Goal: Information Seeking & Learning: Learn about a topic

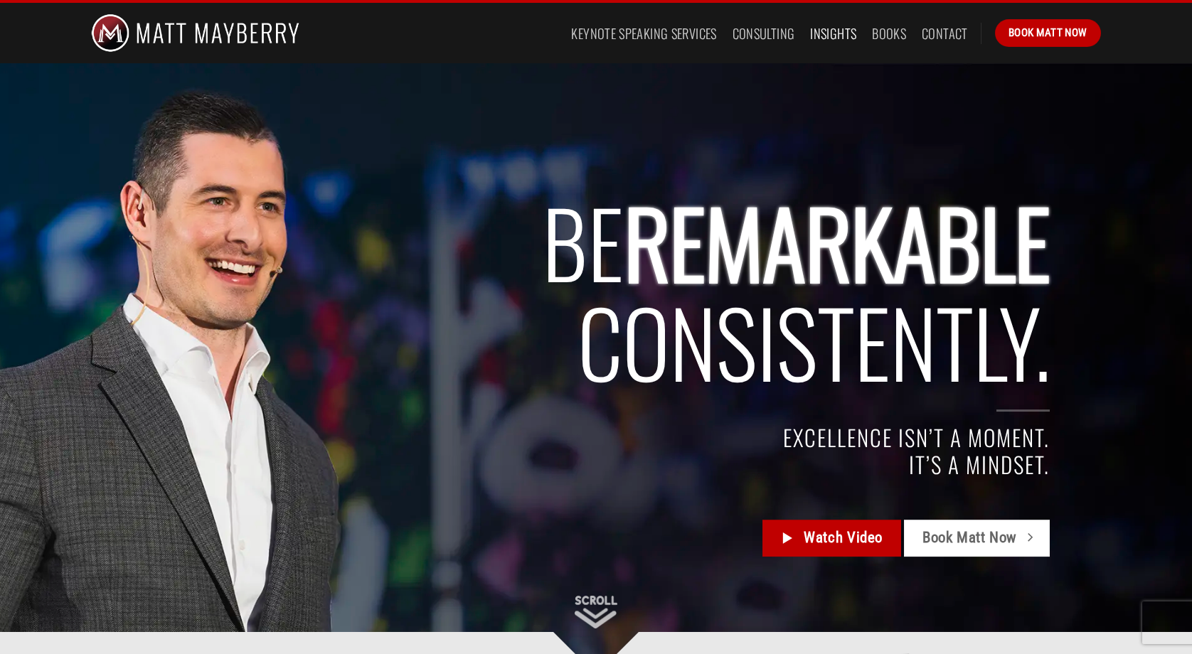
click at [827, 37] on link "Insights" at bounding box center [833, 34] width 46 height 26
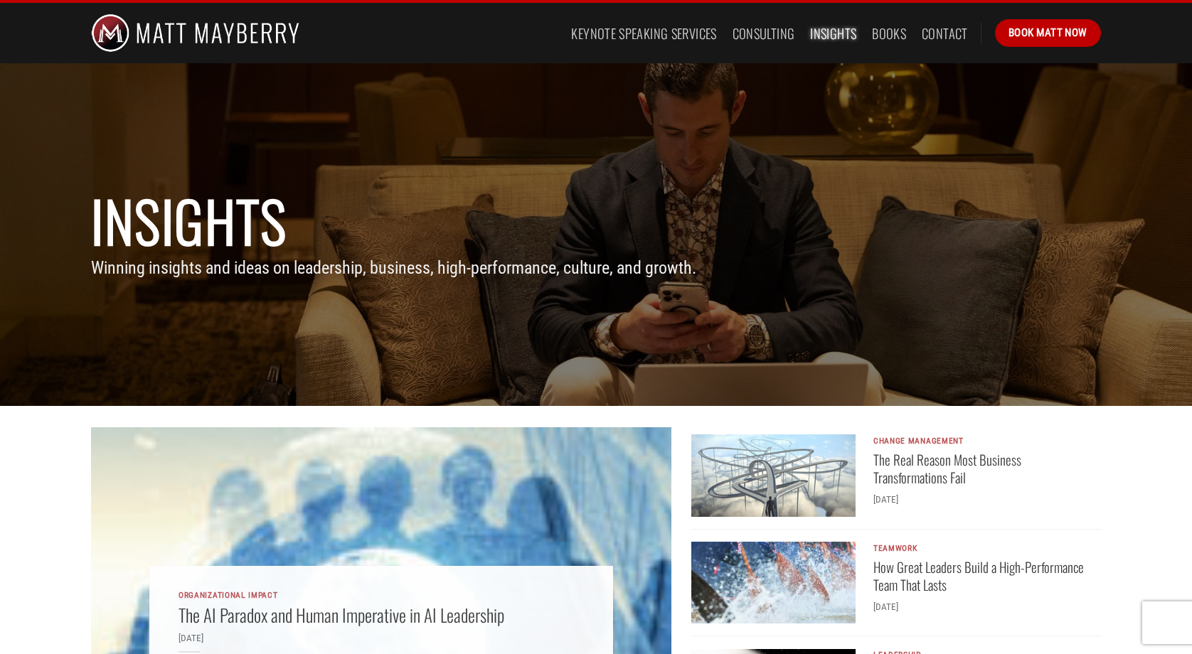
click at [155, 36] on img at bounding box center [195, 33] width 208 height 60
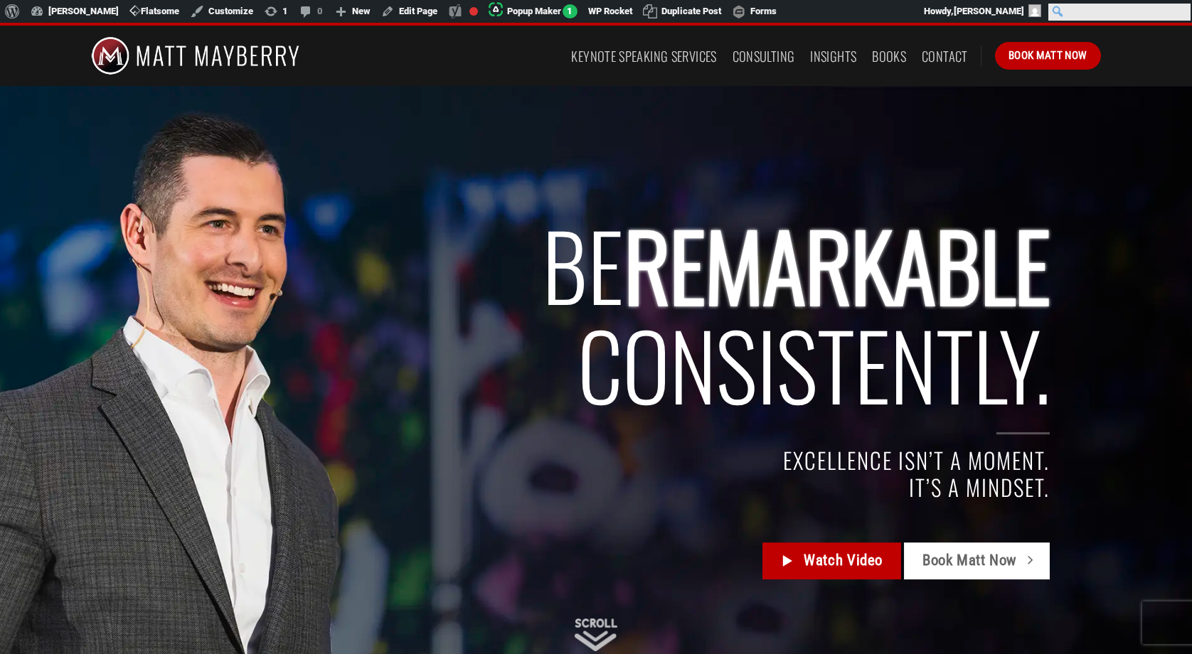
click at [1181, 9] on input "Search" at bounding box center [1119, 12] width 142 height 17
type input "keynote speakers"
click input "Search" at bounding box center [0, 0] width 0 height 0
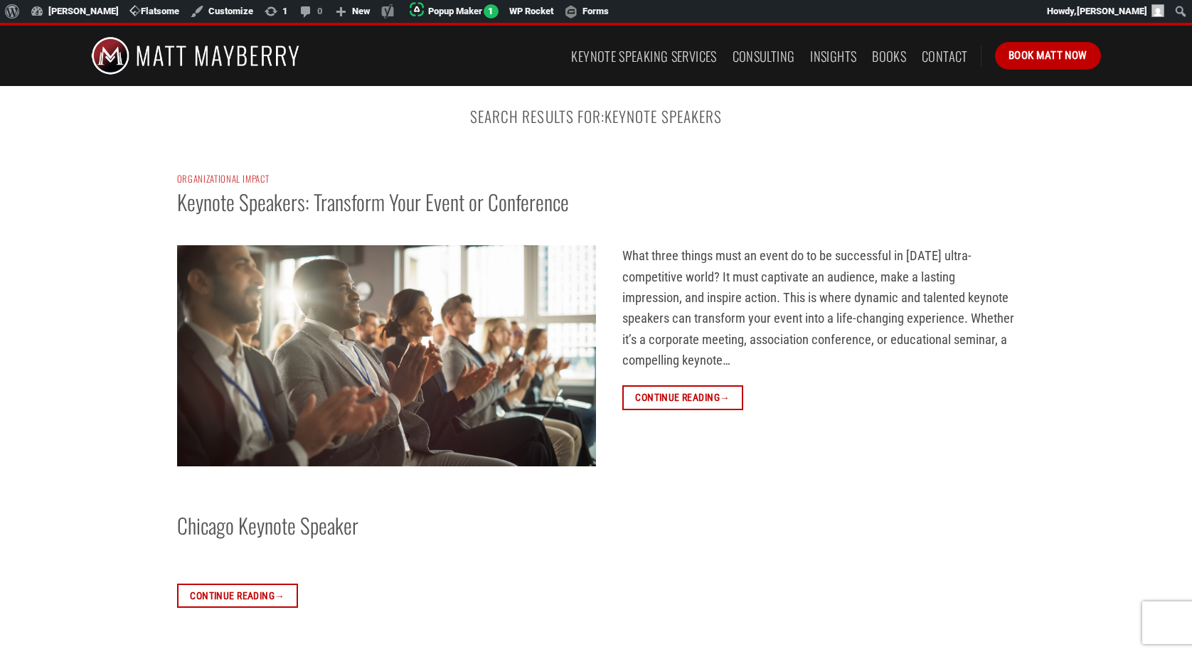
click at [358, 334] on img at bounding box center [386, 355] width 419 height 221
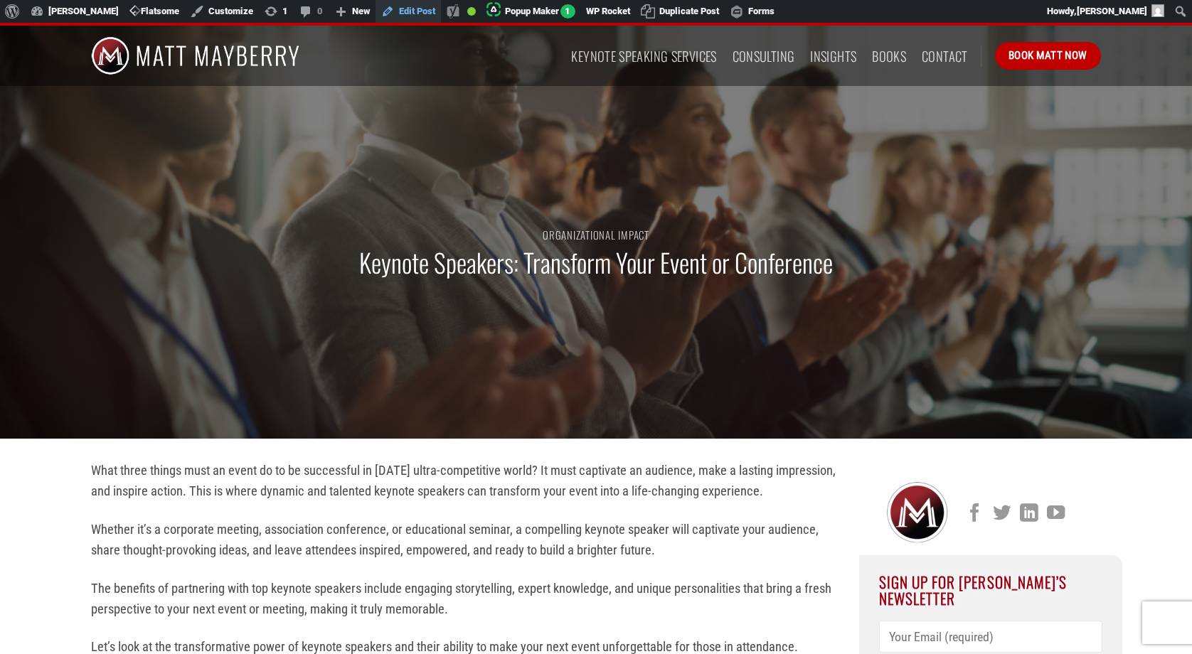
click at [411, 9] on link "Edit Post" at bounding box center [408, 11] width 65 height 23
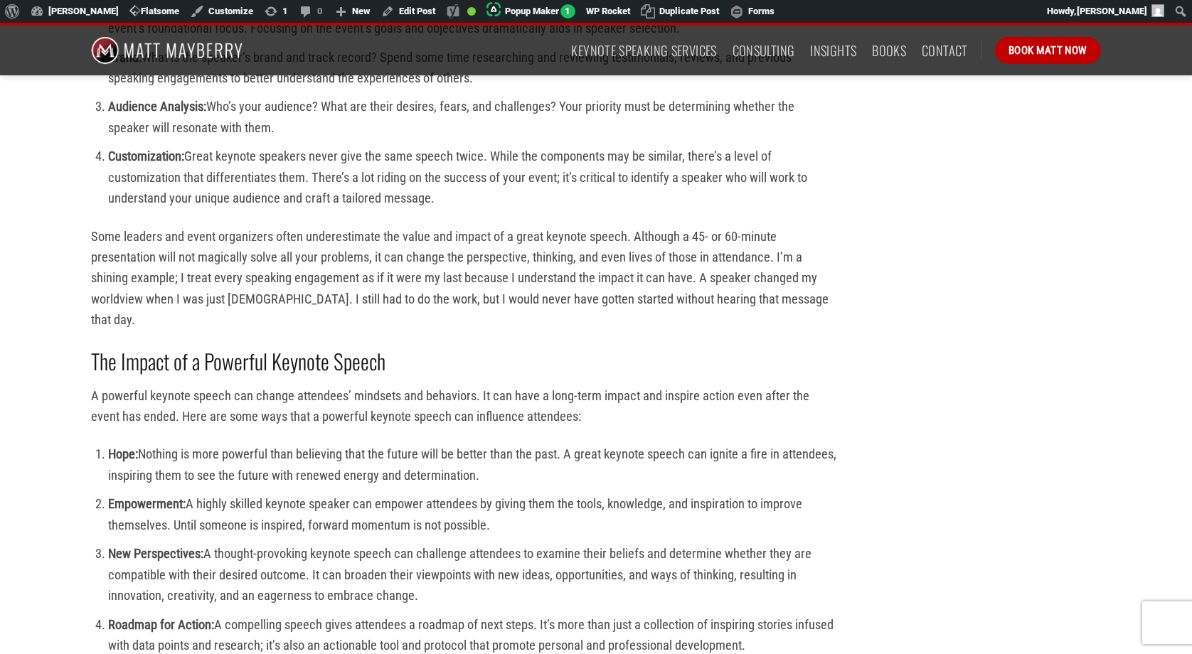
scroll to position [1327, 0]
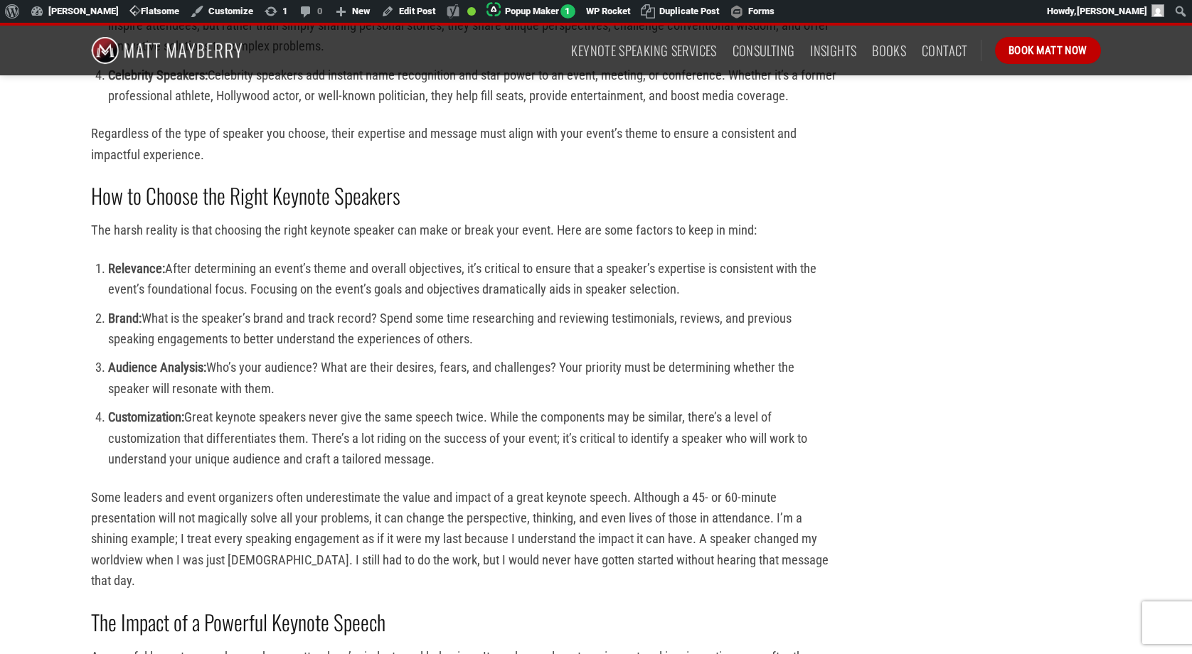
click at [238, 193] on strong "How to Choose the Right Keynote Speakers" at bounding box center [245, 195] width 309 height 31
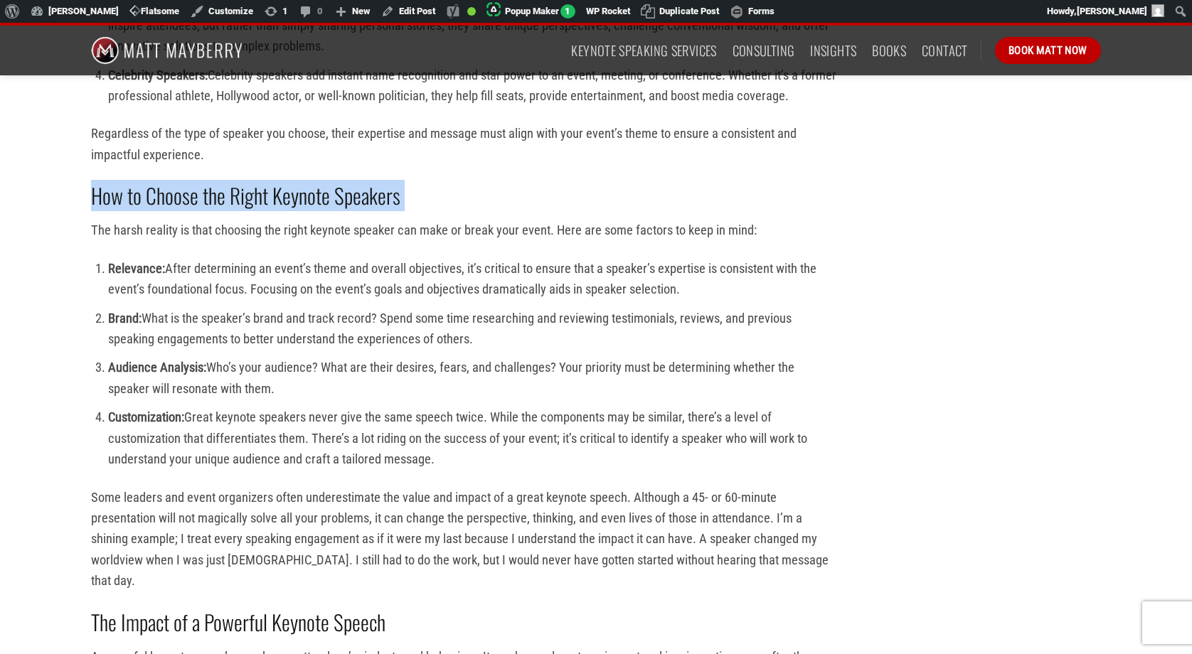
click at [238, 193] on strong "How to Choose the Right Keynote Speakers" at bounding box center [245, 195] width 309 height 31
copy div "How to Choose the Right Keynote Speakers"
click at [480, 302] on ol "Relevance: After determining an event’s theme and overall objectives, it’s crit…" at bounding box center [464, 364] width 747 height 212
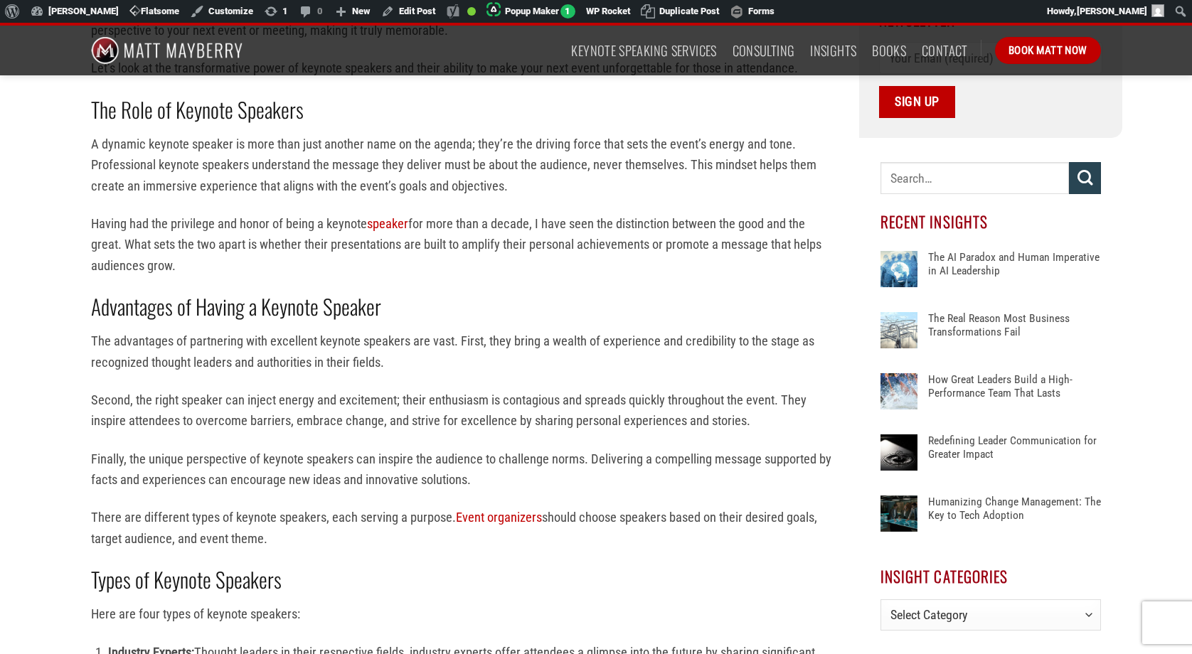
scroll to position [0, 0]
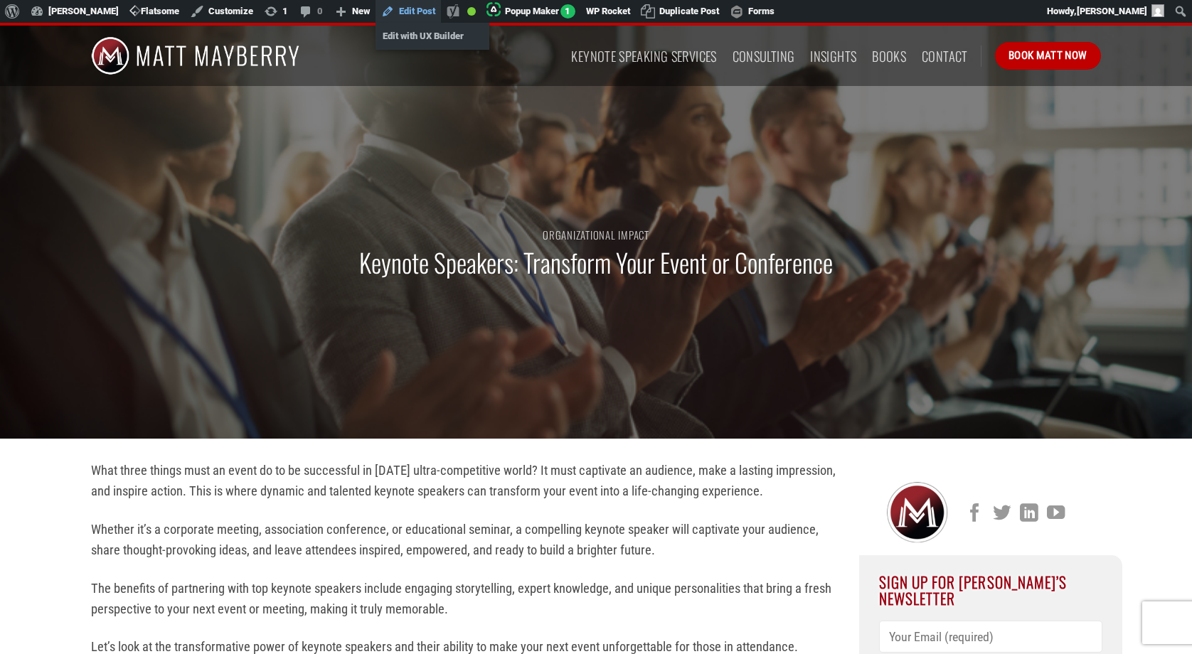
click at [415, 13] on link "Edit Post" at bounding box center [408, 11] width 65 height 23
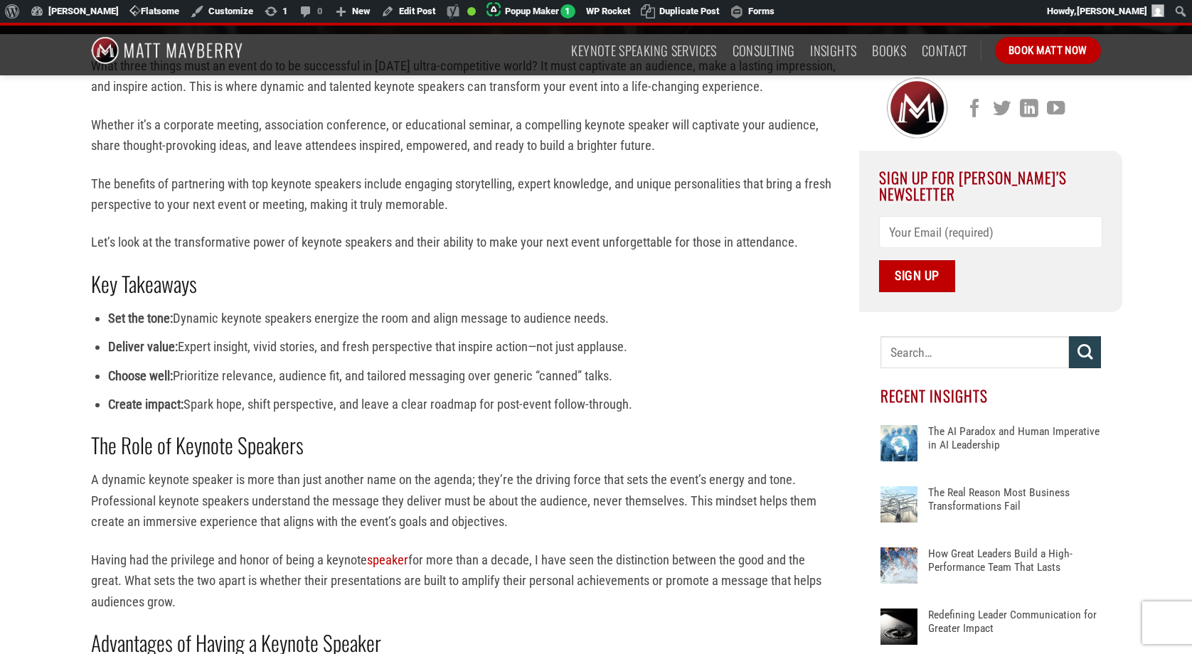
scroll to position [408, 0]
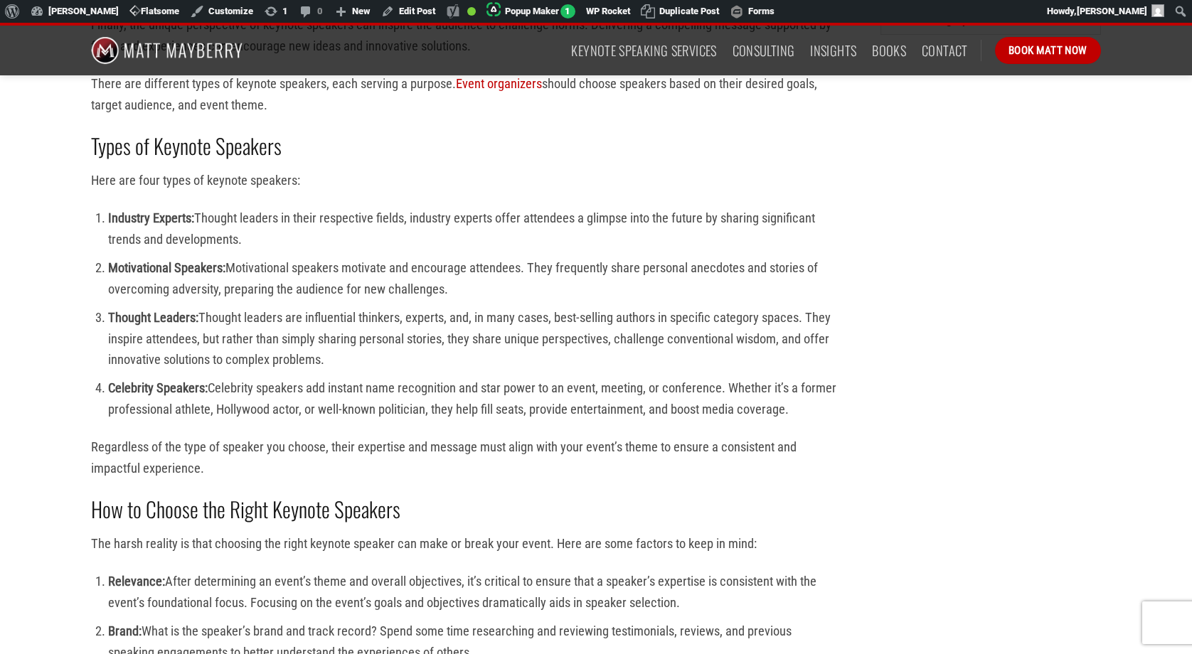
scroll to position [1401, 0]
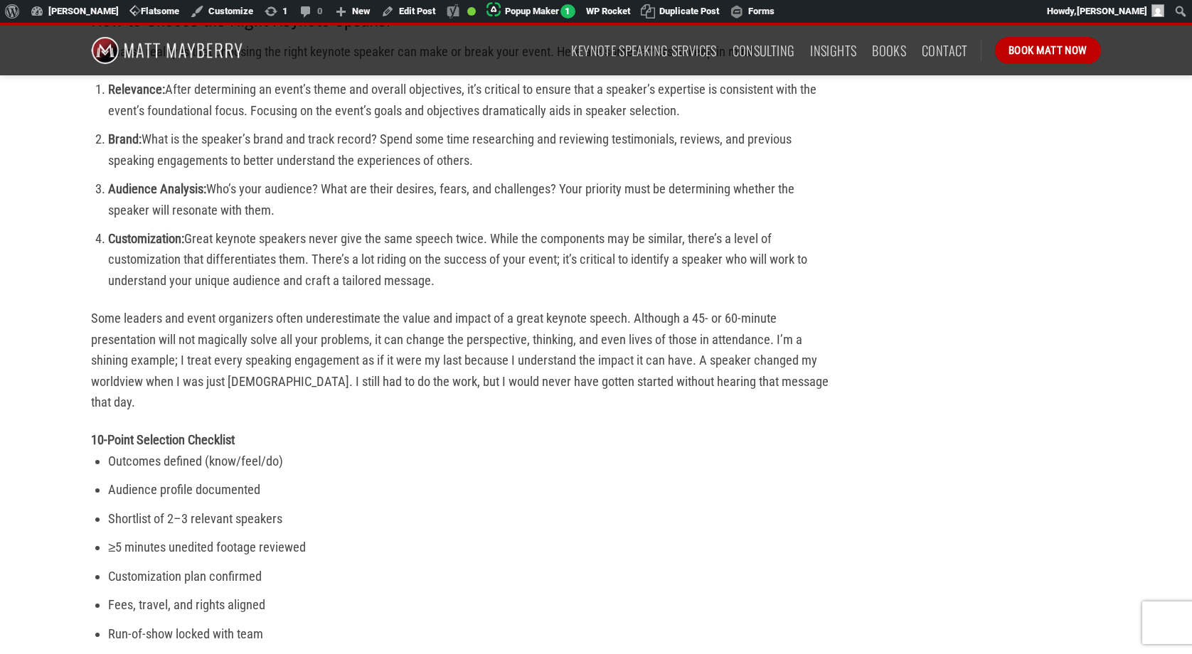
scroll to position [1676, 0]
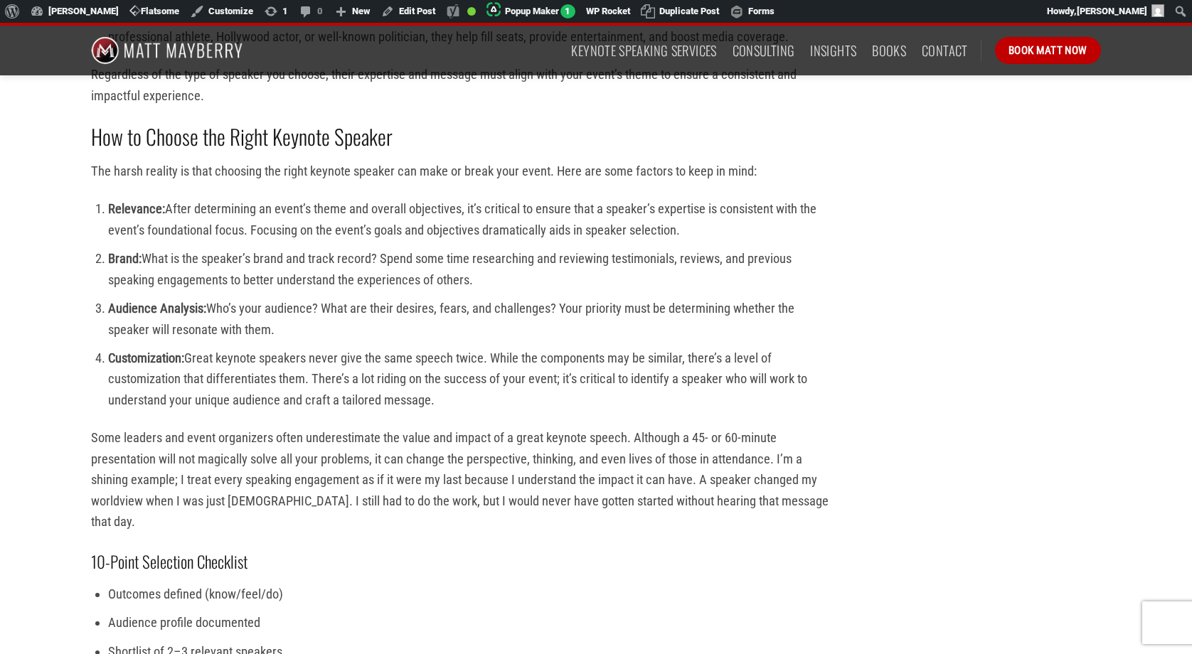
scroll to position [1538, 0]
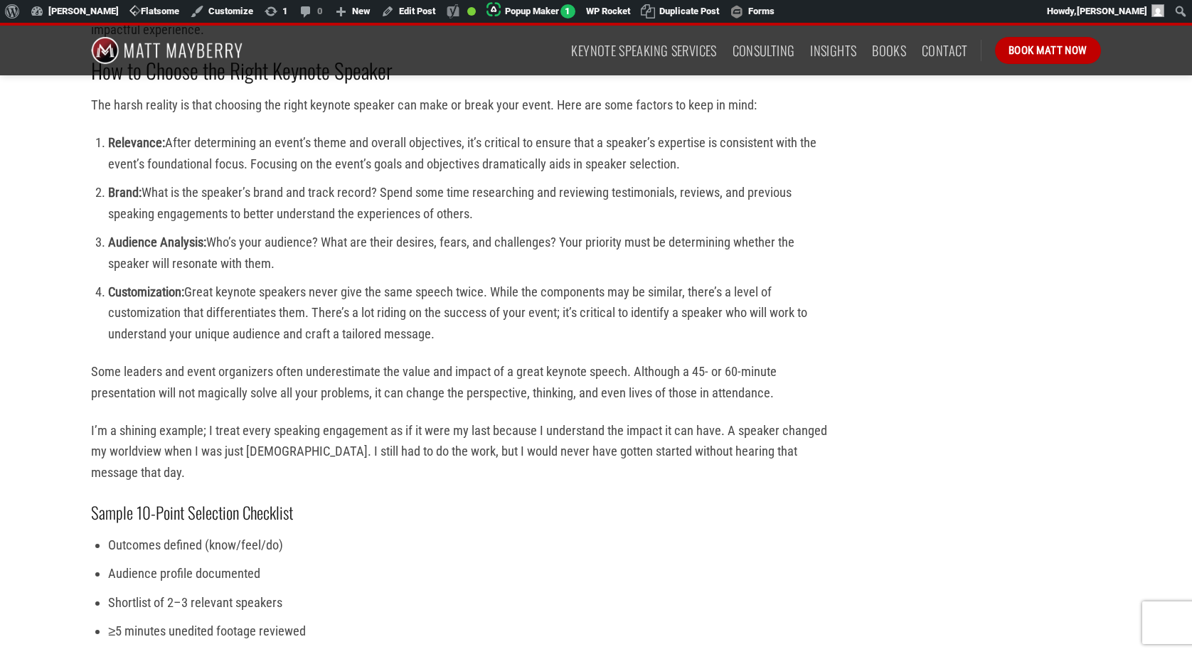
scroll to position [1624, 0]
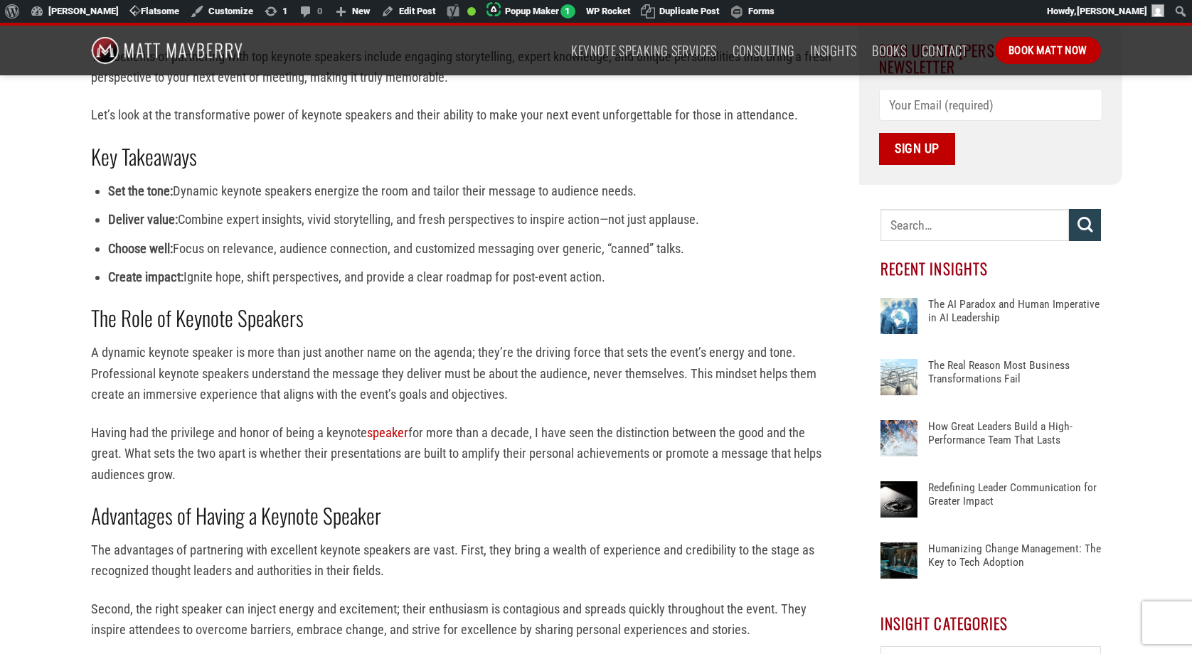
scroll to position [334, 0]
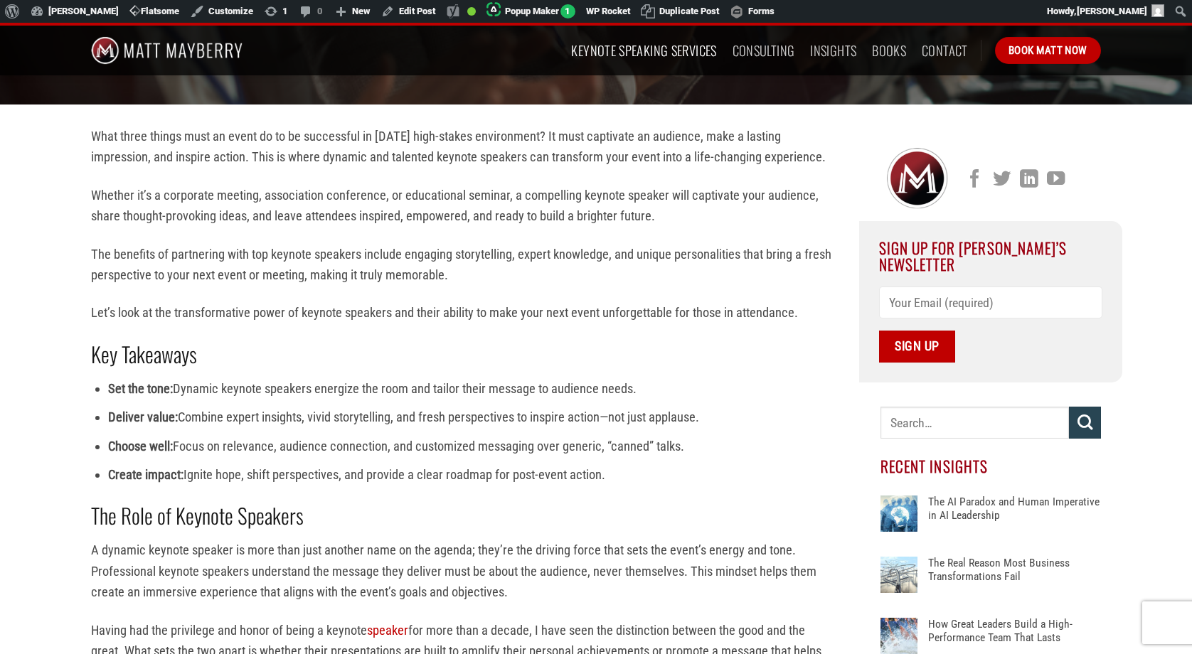
click at [635, 47] on link "Keynote Speaking Services" at bounding box center [643, 51] width 145 height 26
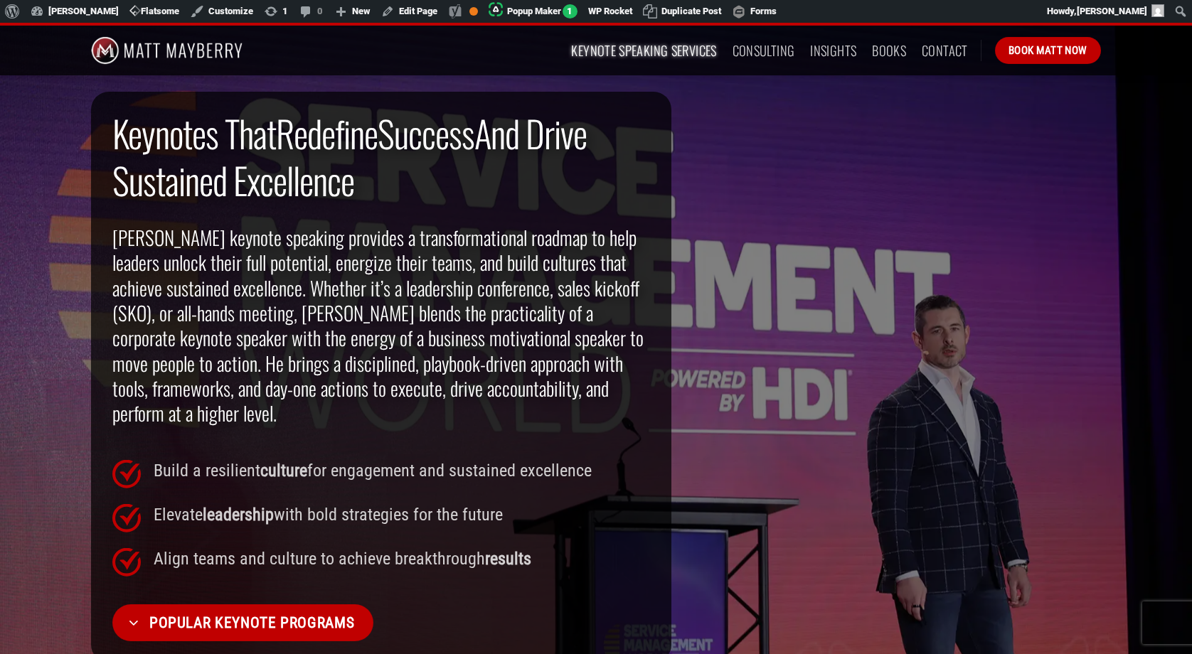
scroll to position [929, 0]
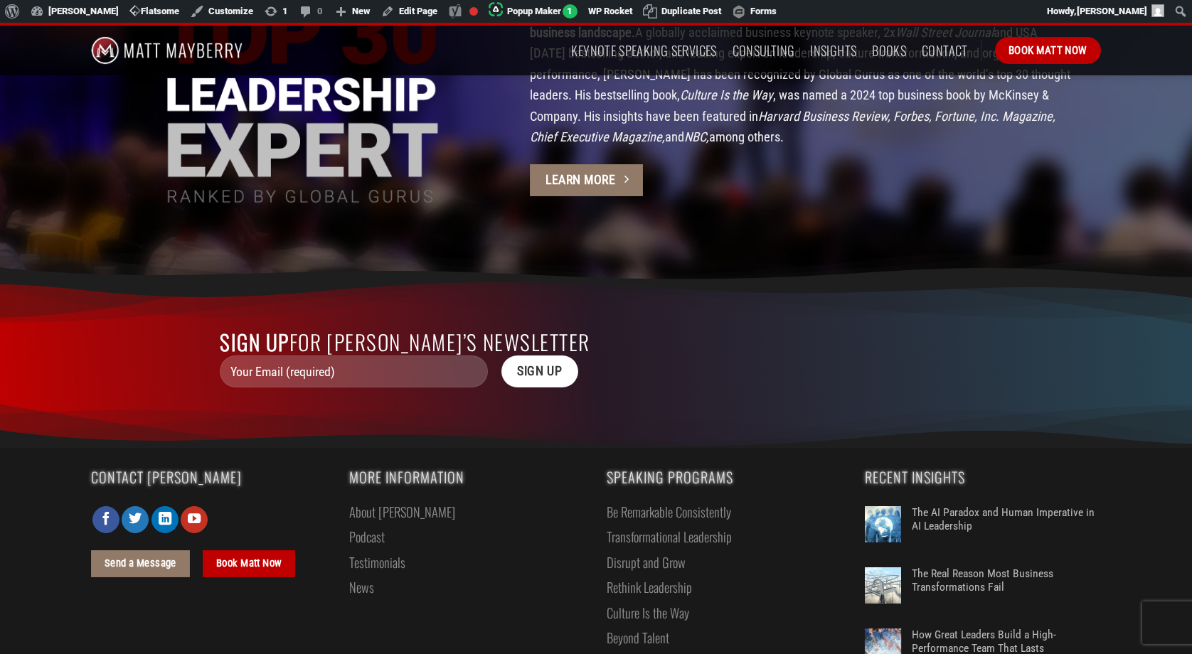
scroll to position [3905, 0]
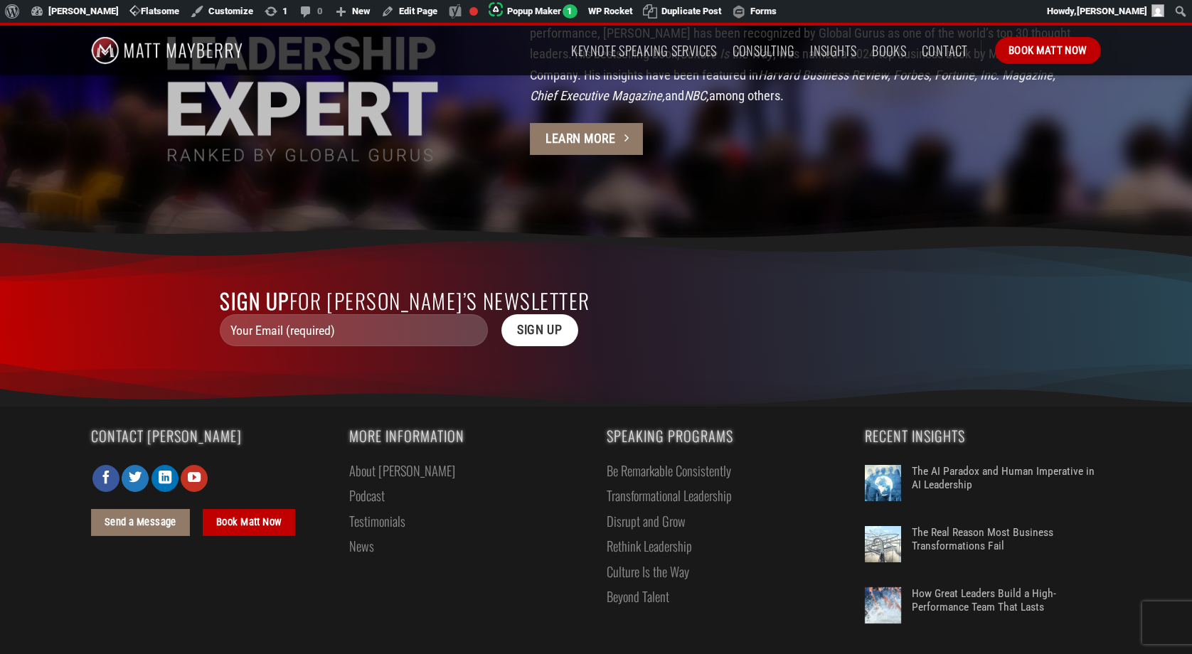
click at [379, 509] on link "Testimonials" at bounding box center [377, 521] width 56 height 25
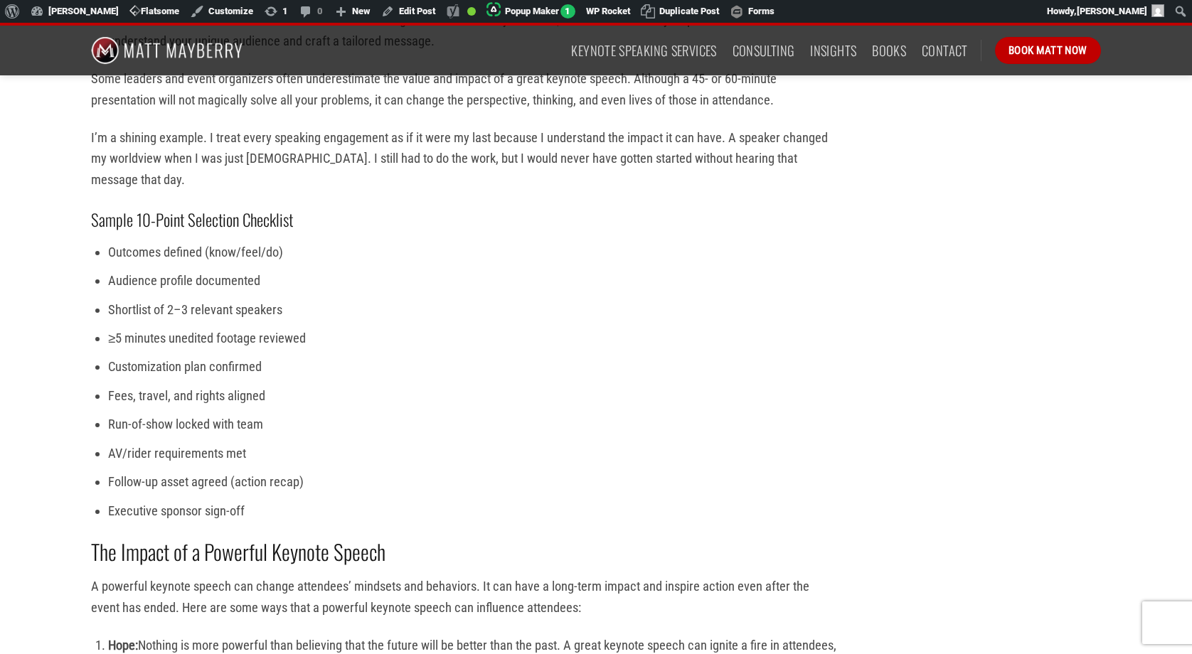
scroll to position [2004, 0]
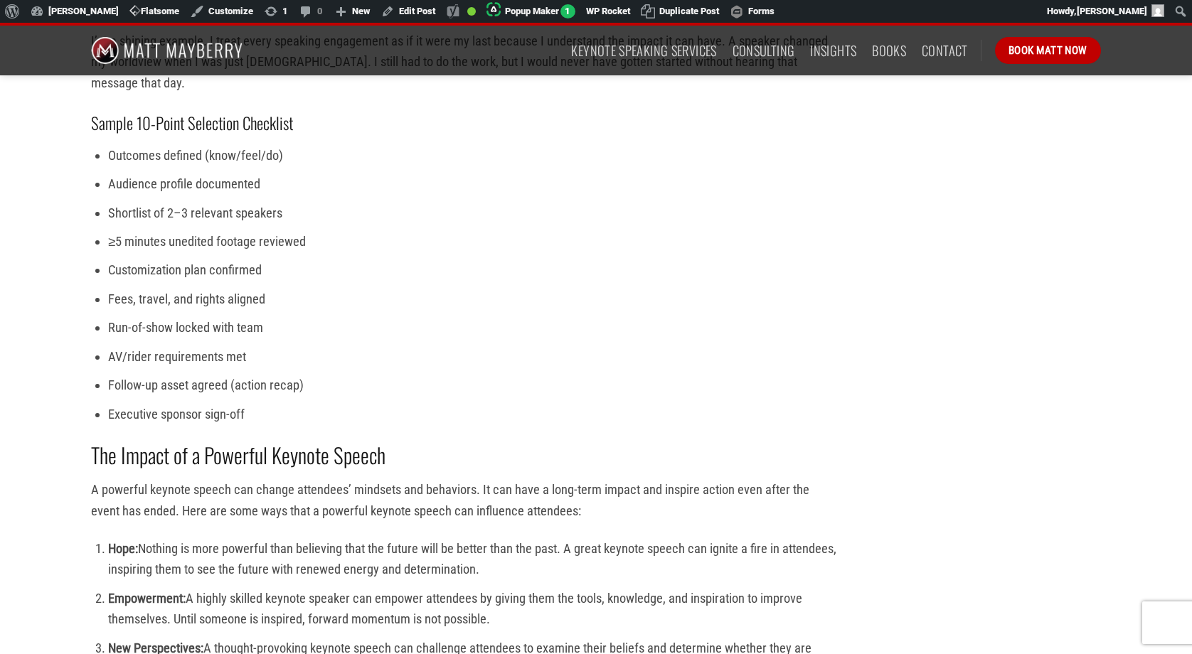
click at [249, 418] on li "Executive sponsor sign-off" at bounding box center [473, 414] width 730 height 21
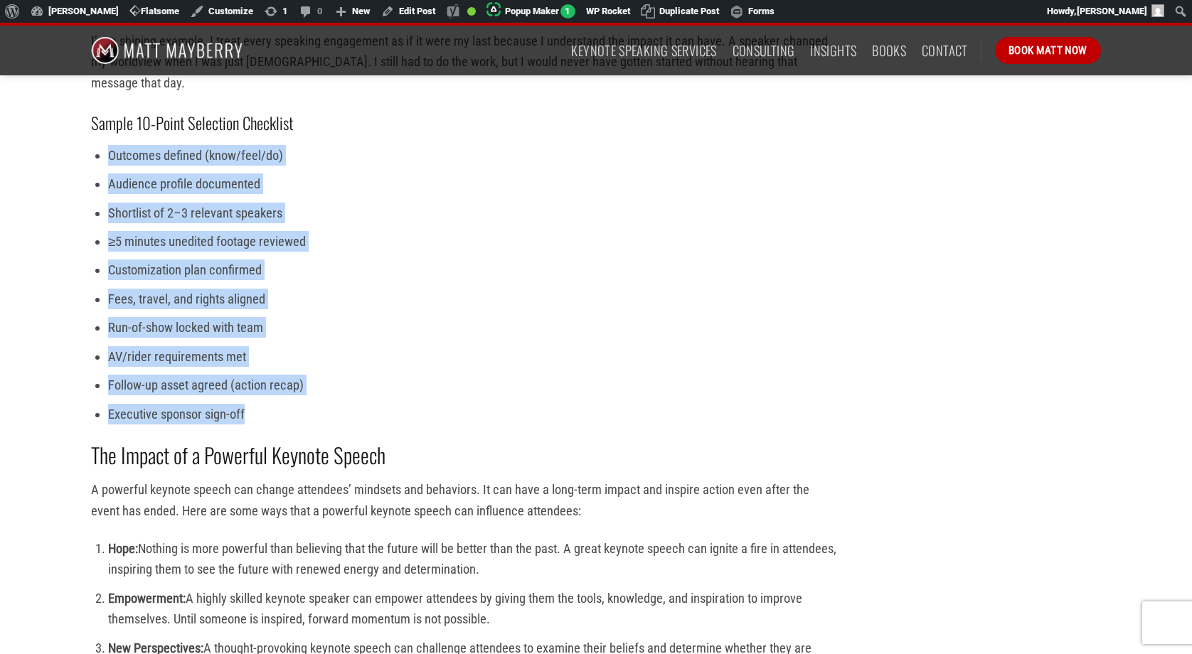
drag, startPoint x: 249, startPoint y: 418, endPoint x: 98, endPoint y: 139, distance: 316.4
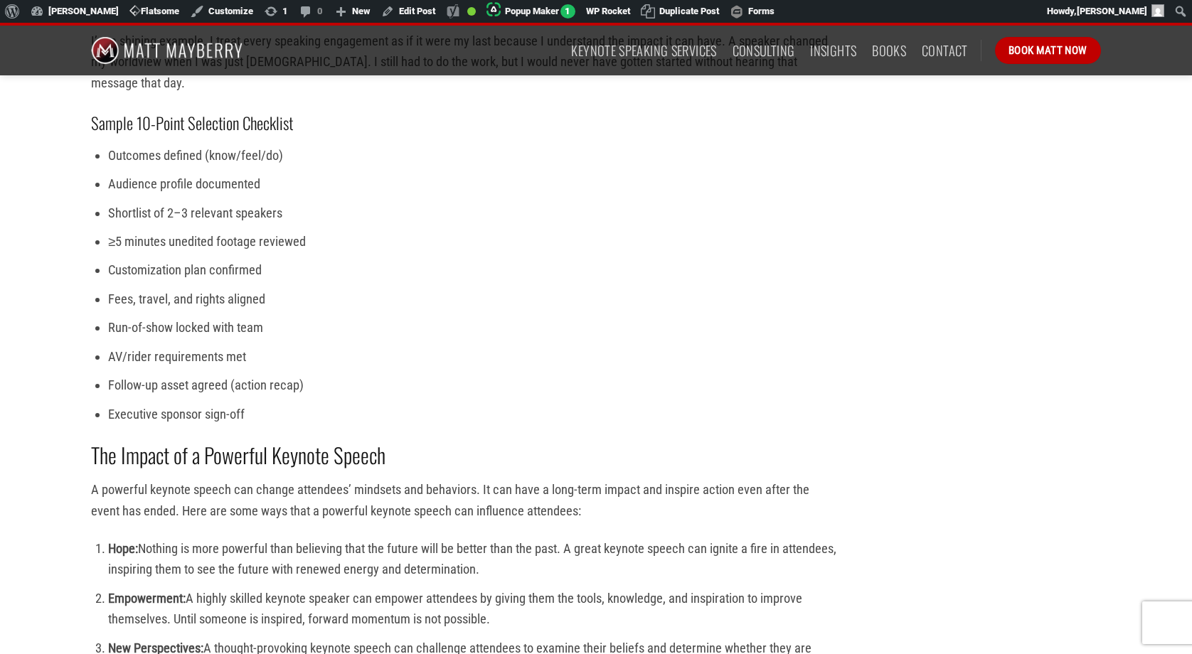
click at [97, 132] on strong "Sample 10-Point Selection Checklist" at bounding box center [192, 123] width 202 height 24
click at [373, 333] on li "Run-of-show locked with team" at bounding box center [473, 327] width 730 height 21
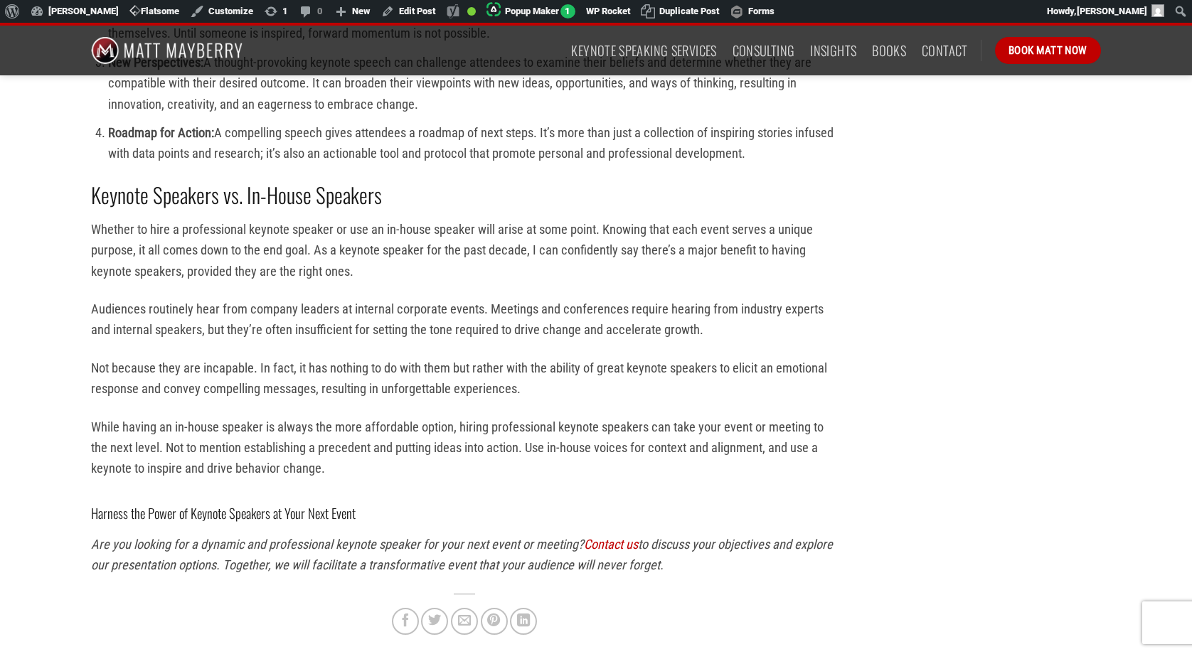
scroll to position [2731, 0]
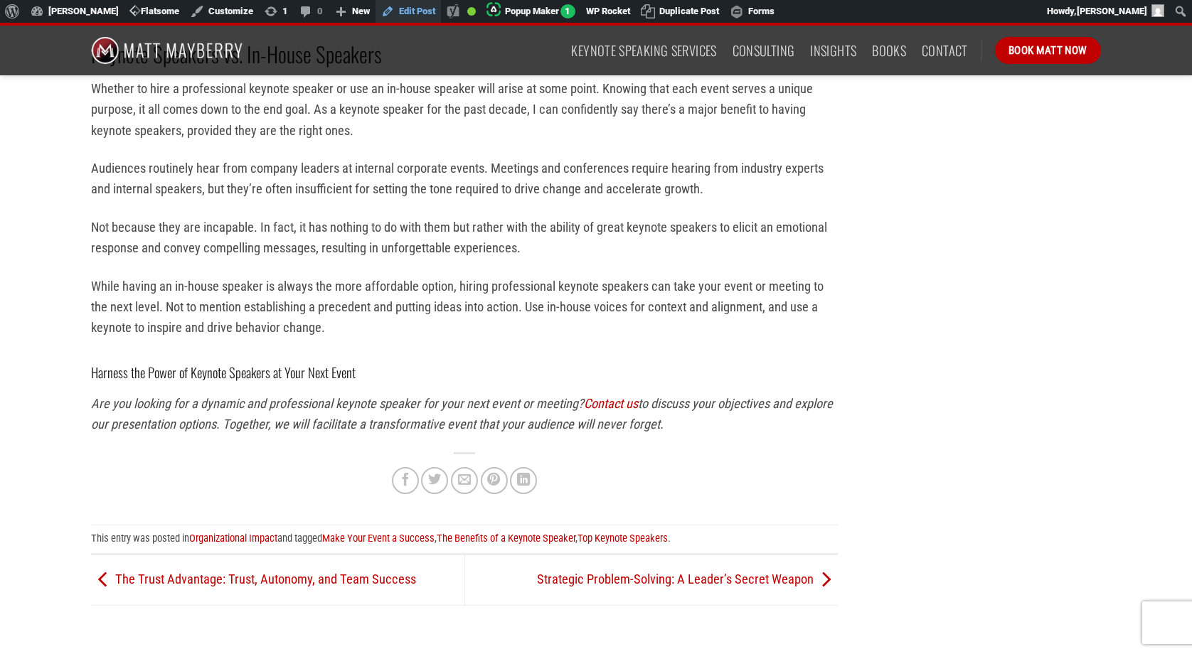
click at [420, 14] on link "Edit Post" at bounding box center [408, 11] width 65 height 23
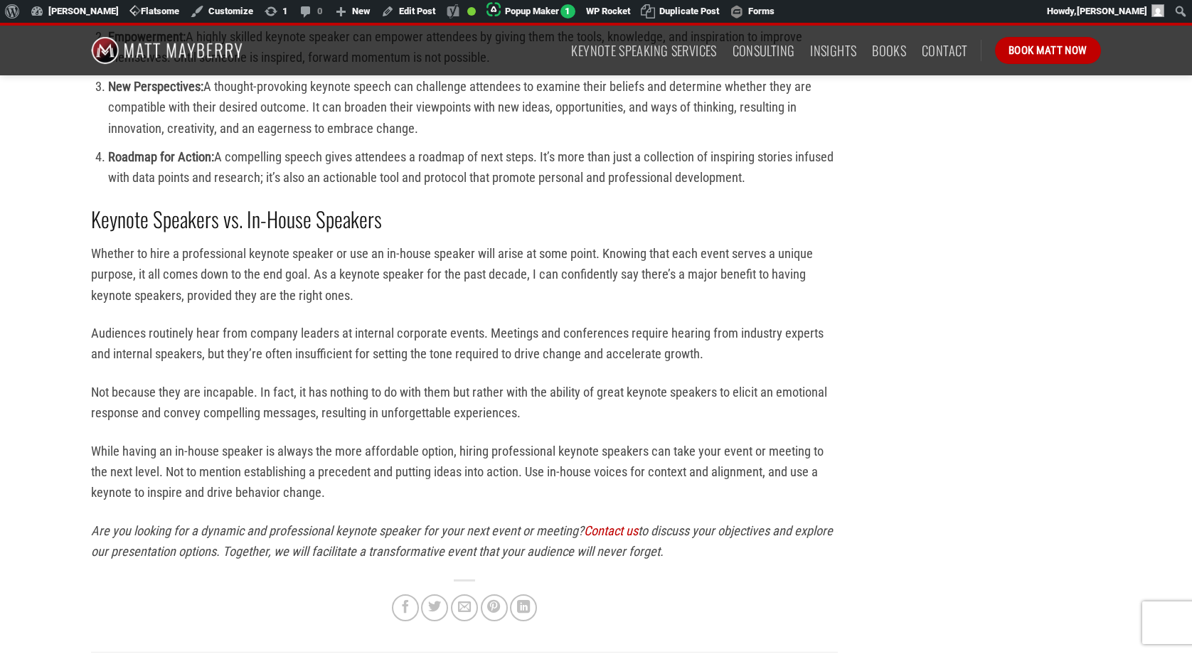
scroll to position [2565, 0]
